Goal: Task Accomplishment & Management: Manage account settings

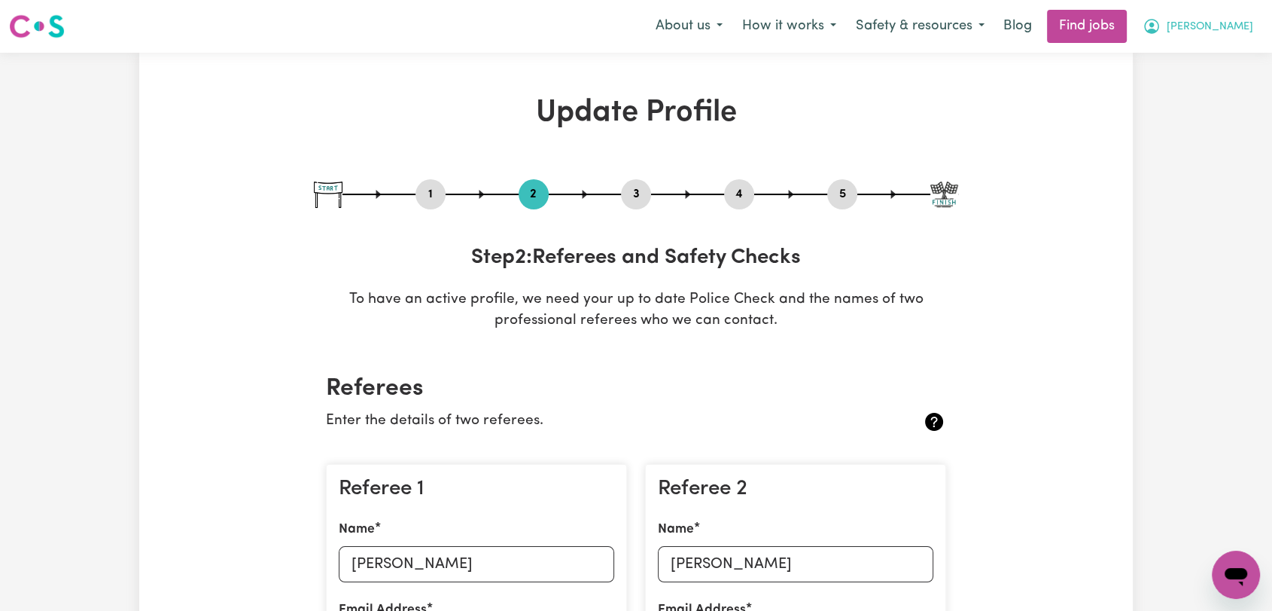
click at [1228, 23] on span "[PERSON_NAME]" at bounding box center [1210, 27] width 87 height 17
click at [1203, 114] on link "Logout" at bounding box center [1203, 115] width 119 height 29
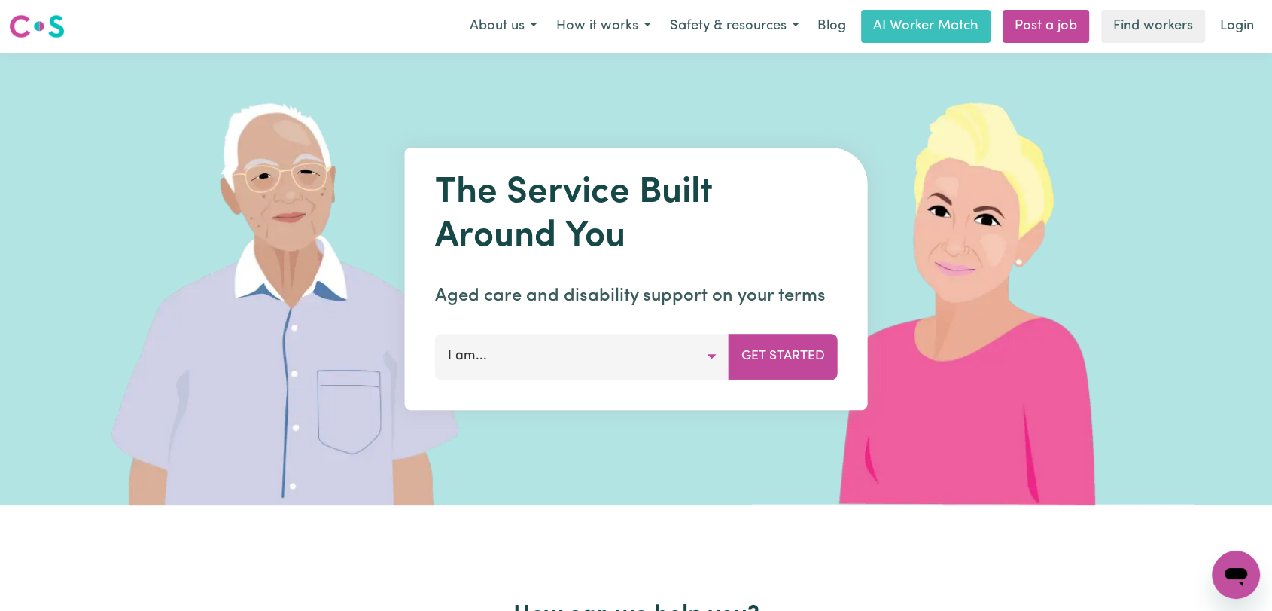
click at [1234, 9] on div "Menu About us How it works Safety & resources Blog AI Worker Match Post a job F…" at bounding box center [636, 26] width 1272 height 35
click at [1235, 14] on link "Login" at bounding box center [1237, 26] width 52 height 33
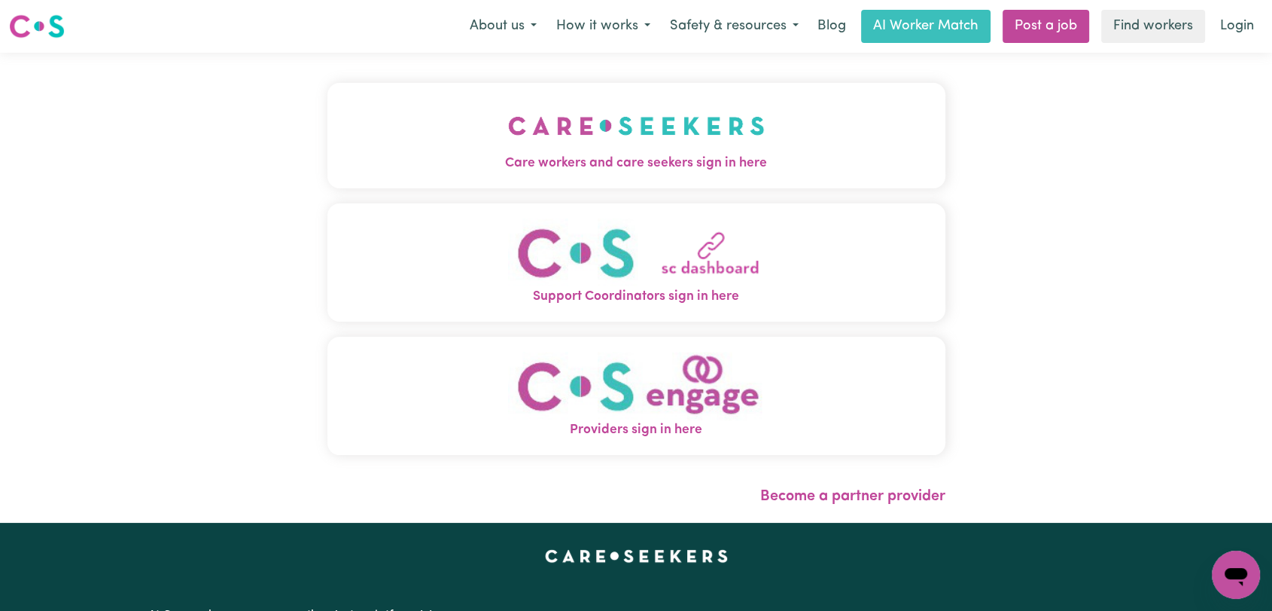
click at [595, 113] on img "Care workers and care seekers sign in here" at bounding box center [636, 126] width 257 height 56
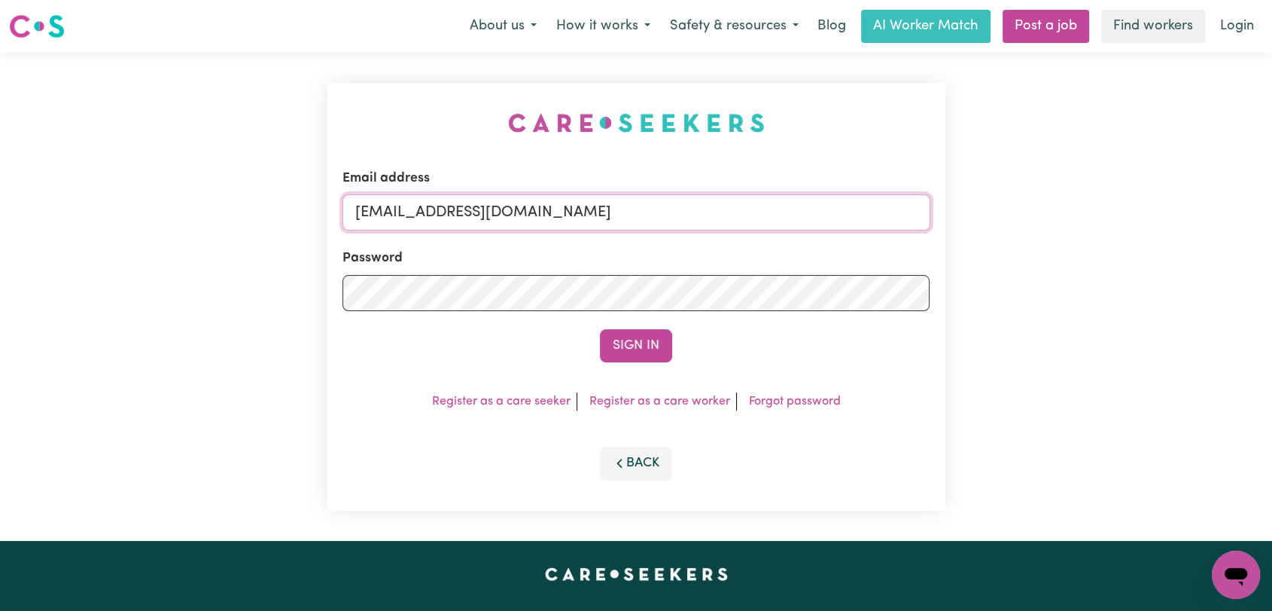
click at [672, 206] on input "[EMAIL_ADDRESS][DOMAIN_NAME]" at bounding box center [637, 212] width 588 height 36
drag, startPoint x: 434, startPoint y: 212, endPoint x: 748, endPoint y: 208, distance: 314.0
click at [748, 208] on input "Superuser~[EMAIL_ADDRESS][DOMAIN_NAME]" at bounding box center [637, 212] width 588 height 36
type input "Superuser~[EMAIL_ADDRESS][DOMAIN_NAME]"
click at [630, 346] on button "Sign In" at bounding box center [636, 345] width 72 height 33
